Goal: Transaction & Acquisition: Purchase product/service

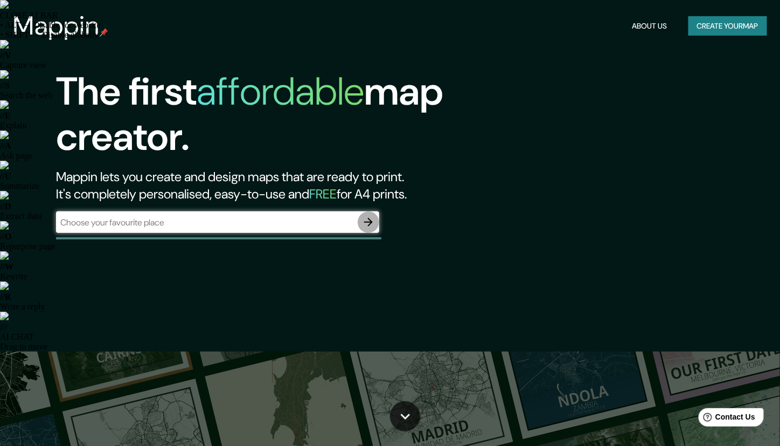
click at [369, 223] on icon "button" at bounding box center [368, 222] width 13 height 13
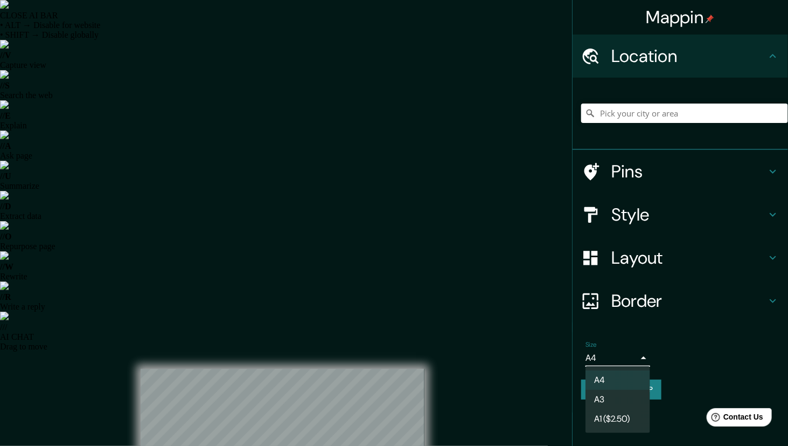
click at [616, 398] on li "A3" at bounding box center [618, 399] width 65 height 19
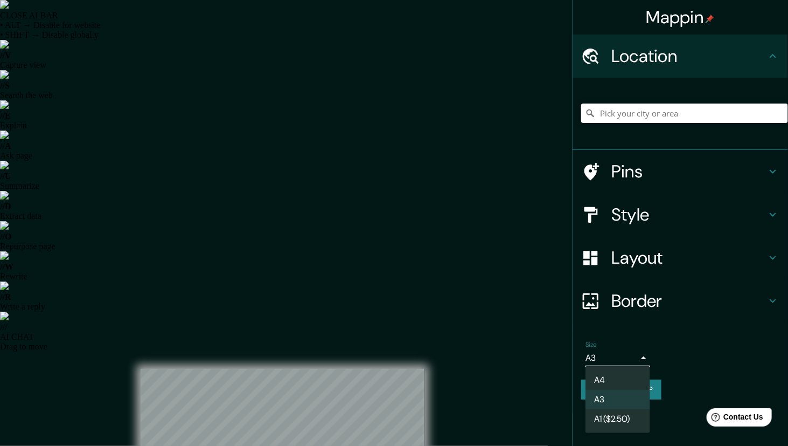
click at [614, 383] on li "A4" at bounding box center [618, 379] width 65 height 19
type input "single"
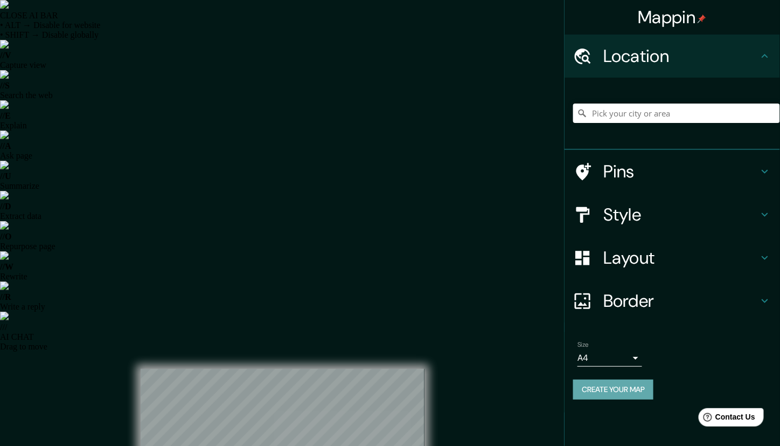
click at [630, 386] on button "Create your map" at bounding box center [613, 389] width 80 height 20
